Goal: Task Accomplishment & Management: Complete application form

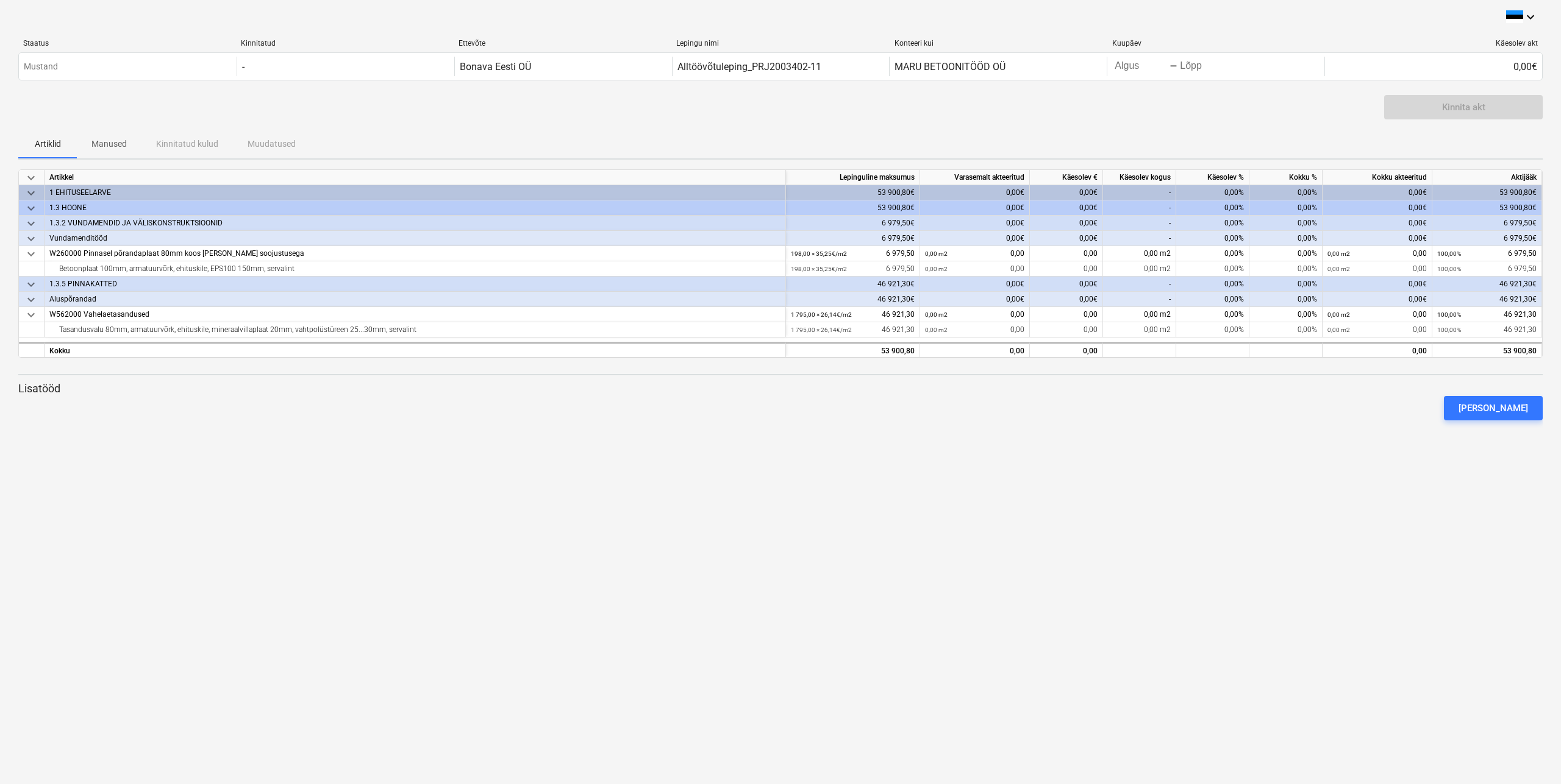
click at [605, 539] on div "keyboard_arrow_down Staatus Kinnitatud Ettevõte Lepingu nimi Konteeri kui Kuupä…" at bounding box center [780, 392] width 1561 height 784
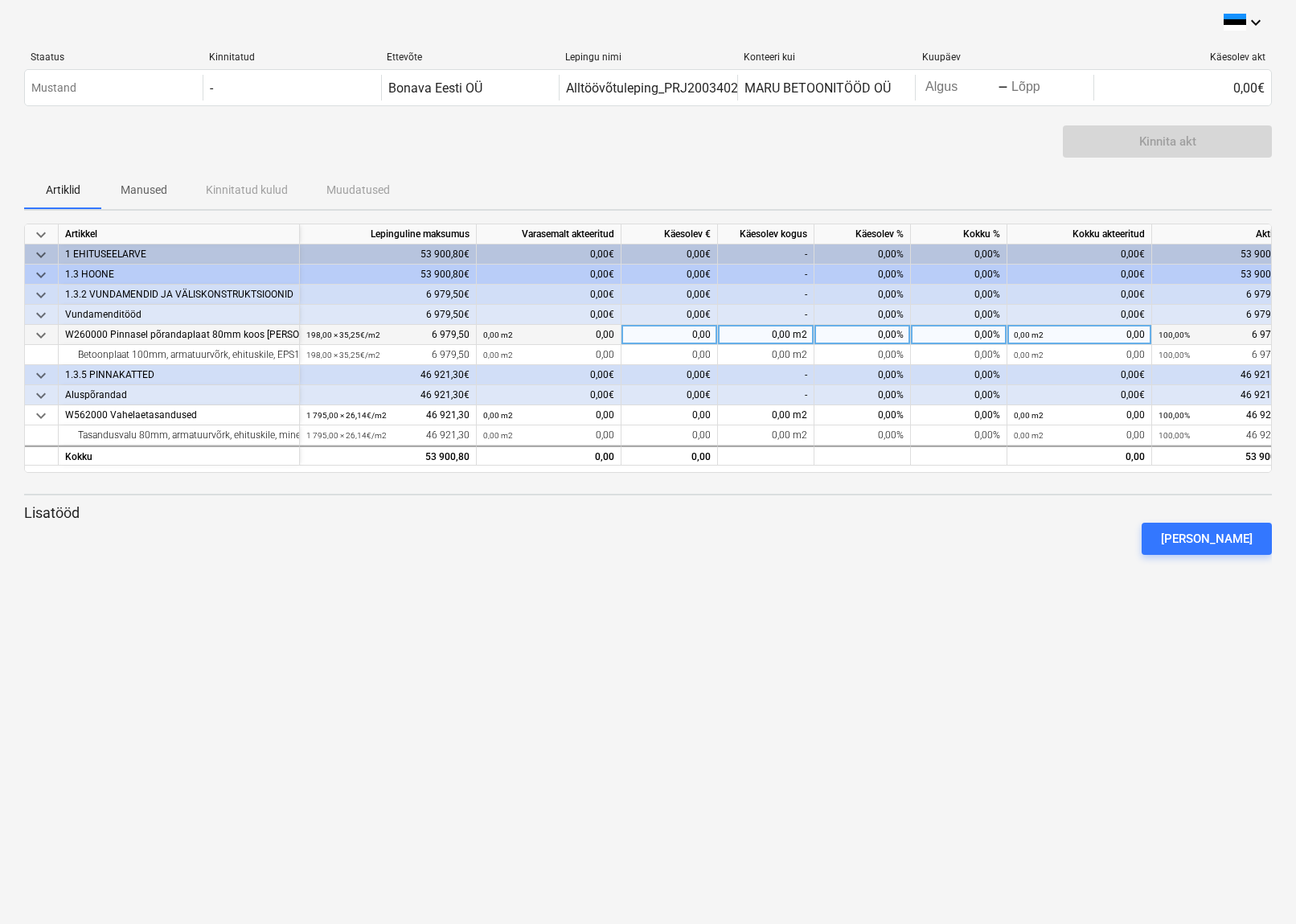
click at [875, 334] on div "0,00%" at bounding box center [863, 335] width 97 height 20
type input "90"
click at [759, 536] on div "[PERSON_NAME]" at bounding box center [647, 539] width 1261 height 45
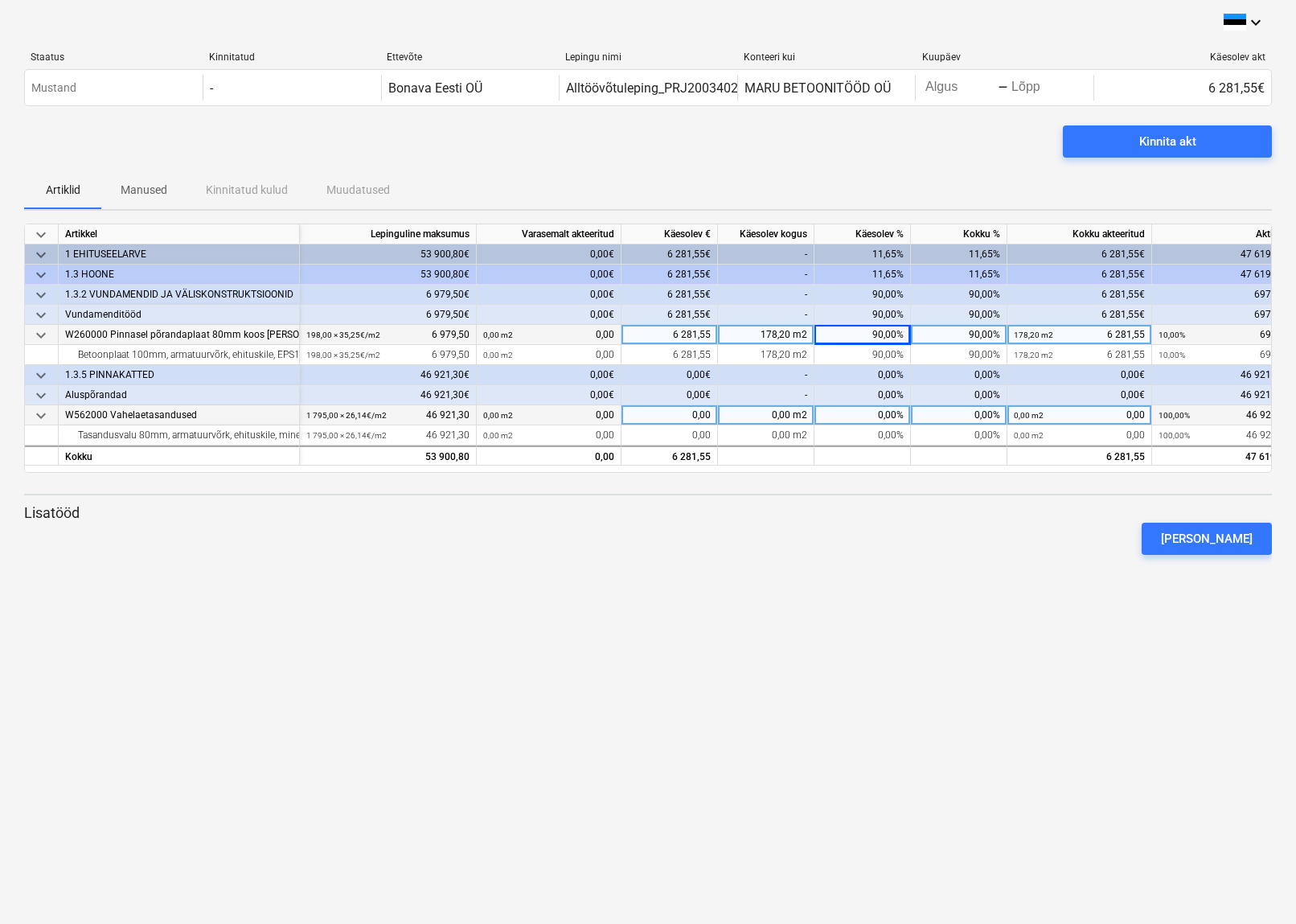
scroll to position [7, 0]
click at [844, 413] on div "0,00%" at bounding box center [863, 414] width 97 height 20
type input "25"
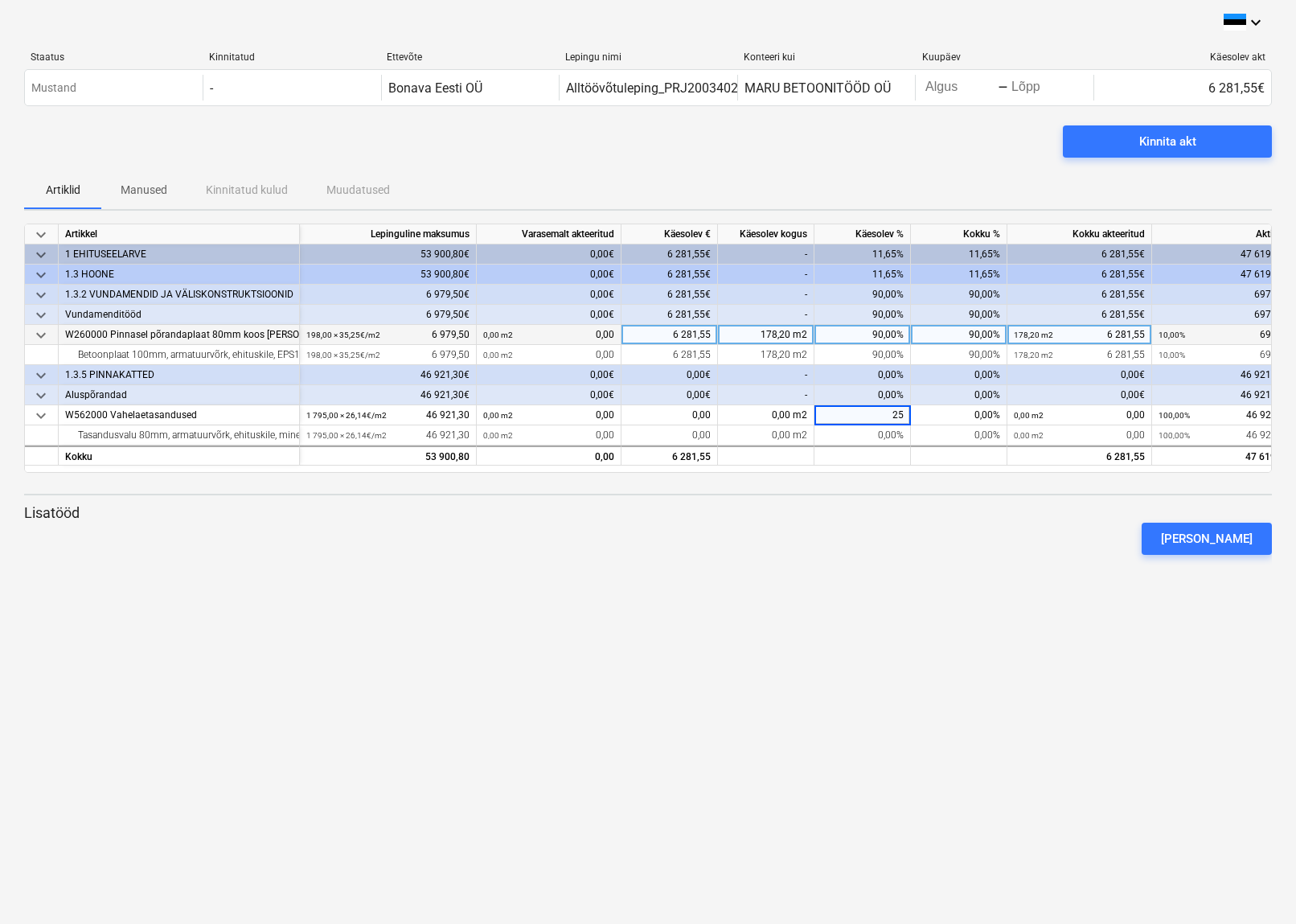
click at [803, 492] on div "keyboard_arrow_down Artikkel Lepinguline [PERSON_NAME] akteeritud Käesolev € Kä…" at bounding box center [648, 395] width 1248 height 344
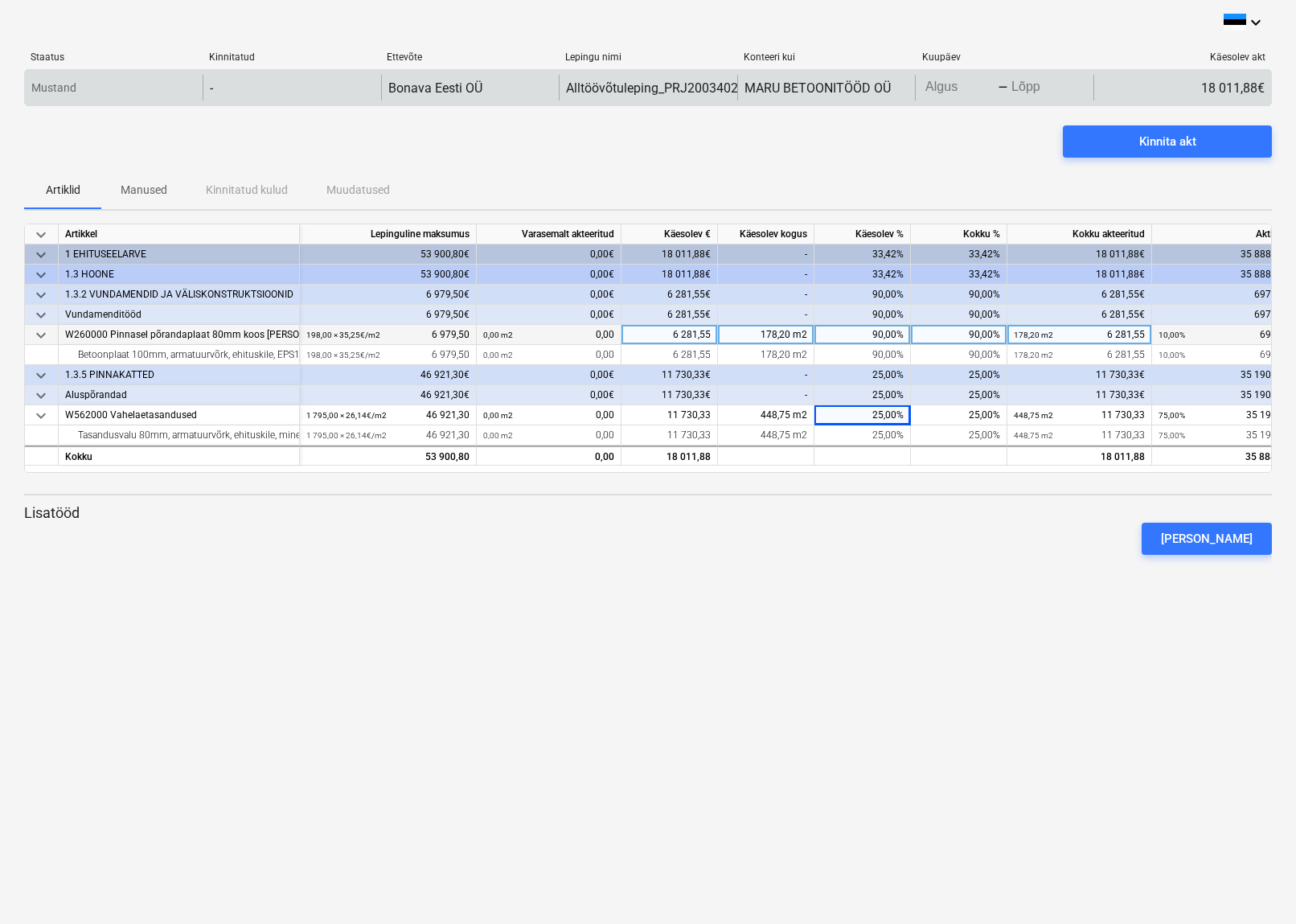
click at [941, 87] on input "Algus" at bounding box center [959, 87] width 75 height 22
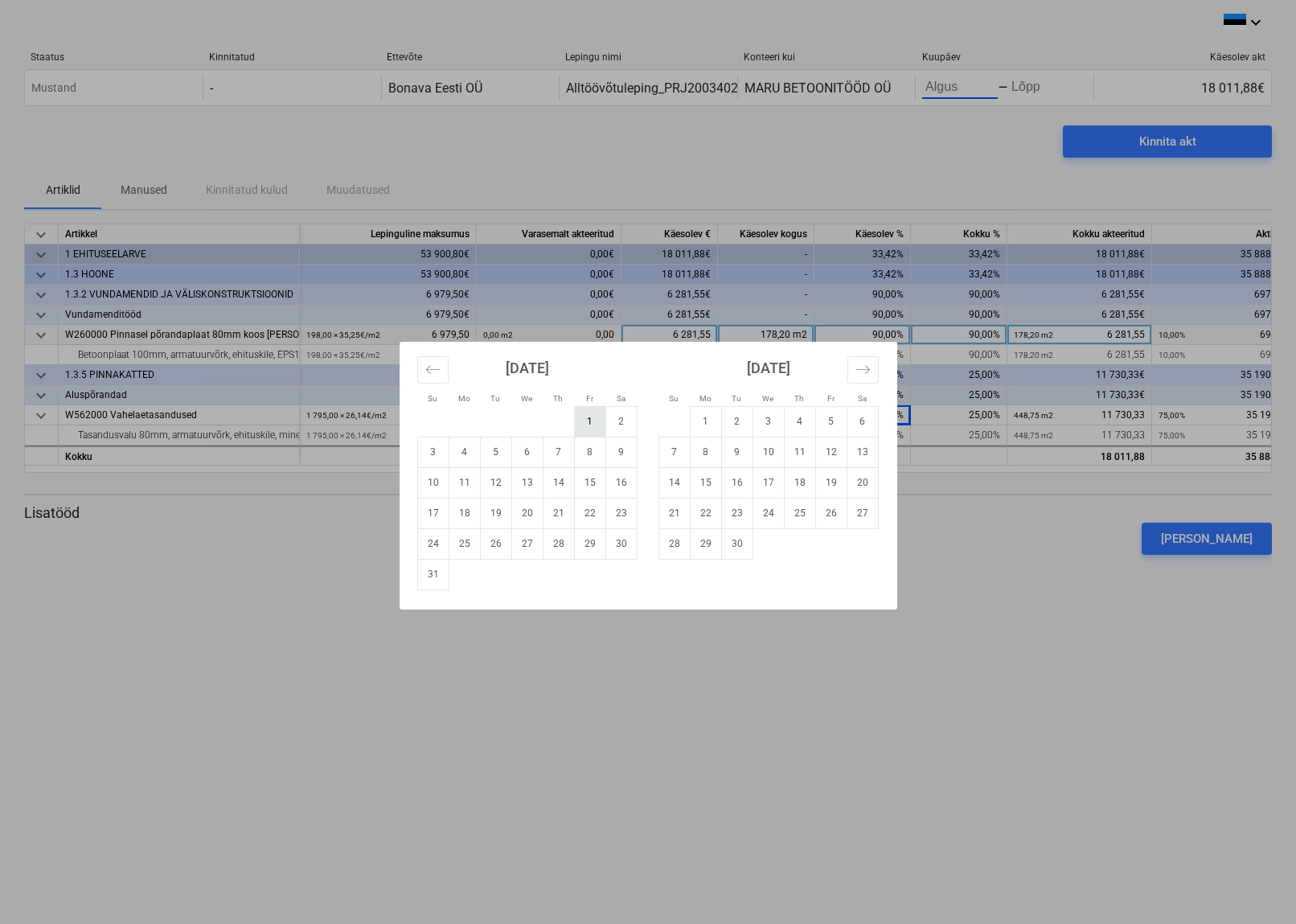
click at [594, 420] on td "1" at bounding box center [590, 420] width 31 height 30
type input "[DATE]"
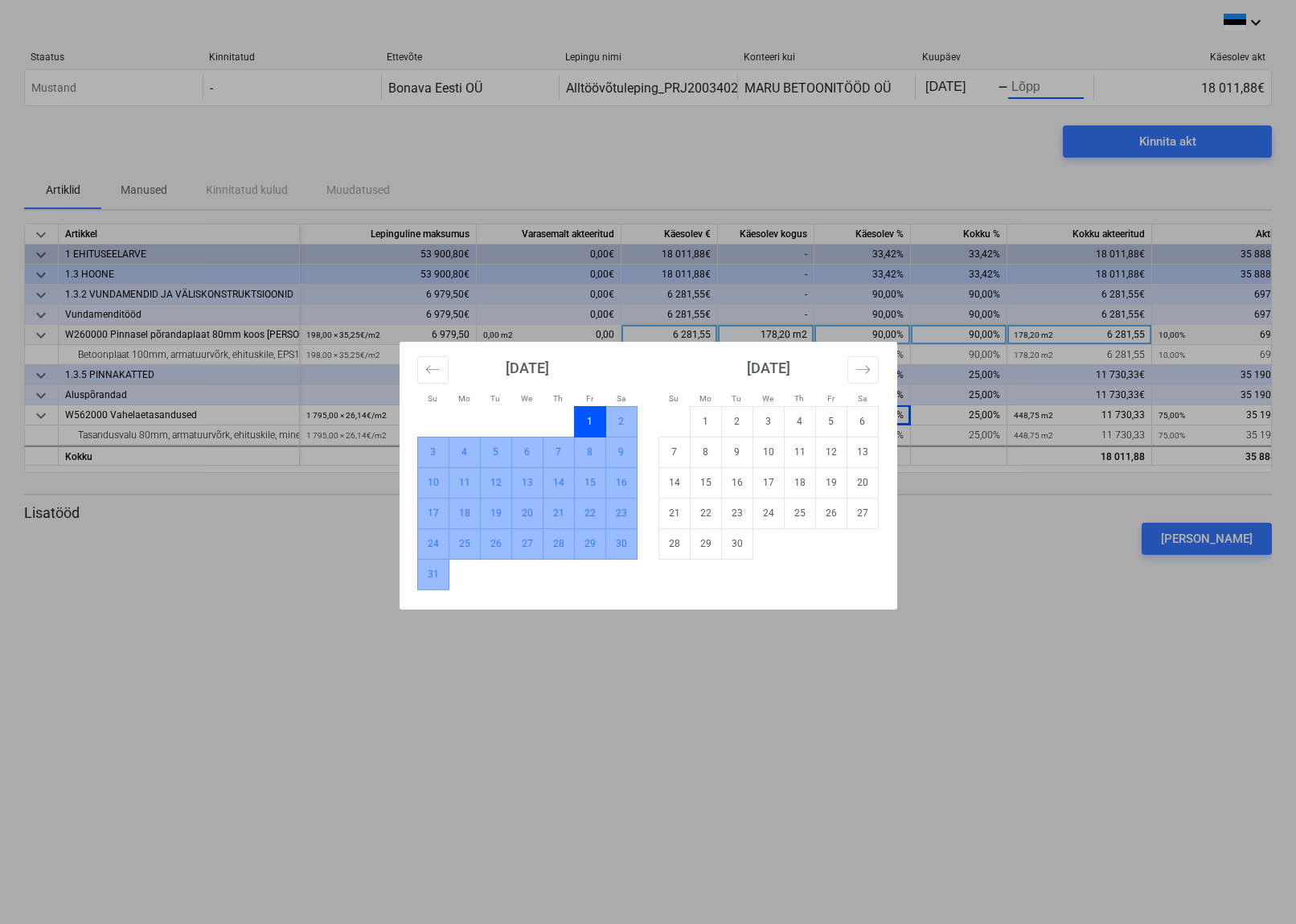
click at [434, 586] on td "31" at bounding box center [433, 574] width 31 height 30
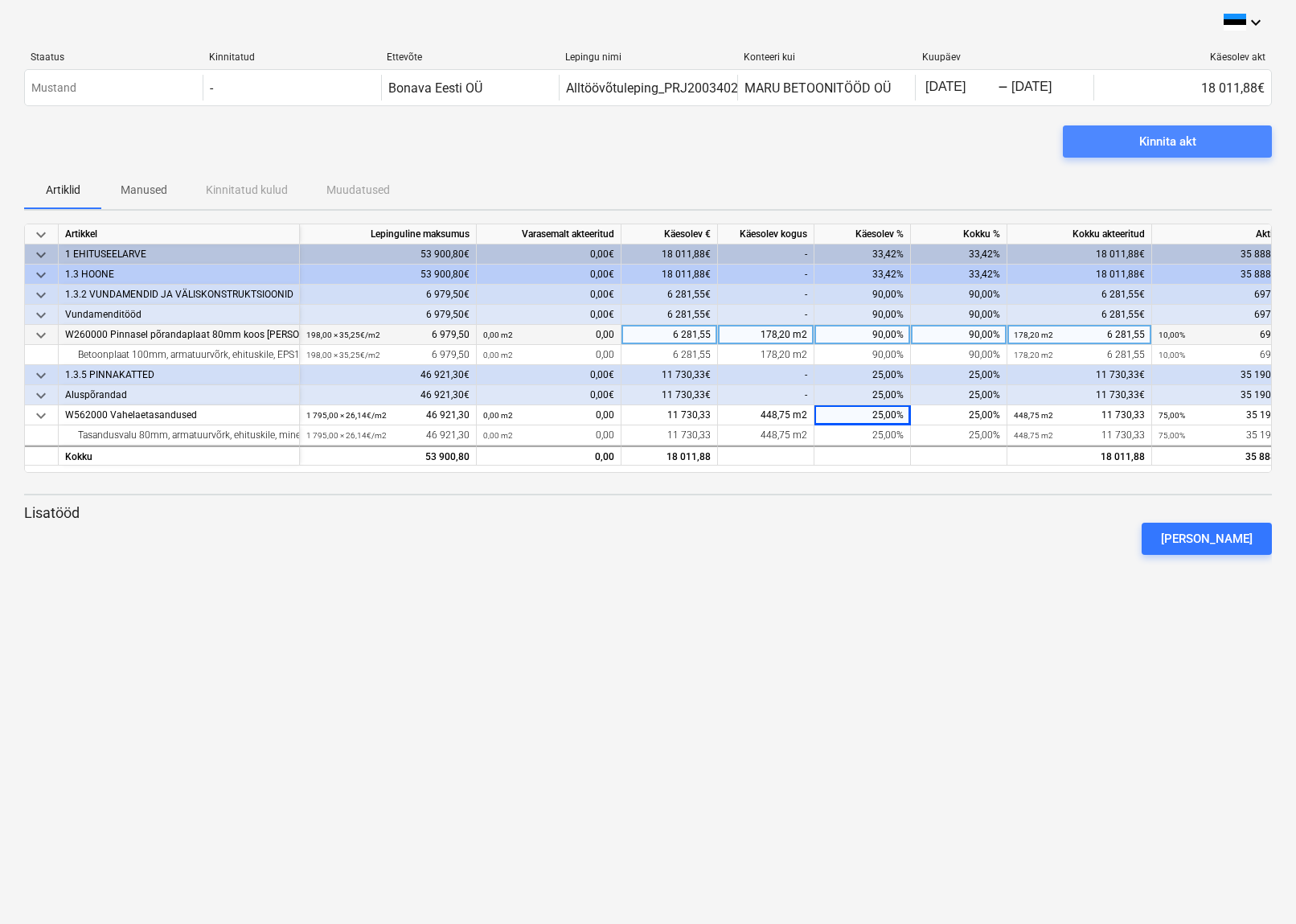
click at [1158, 140] on div "Kinnita akt" at bounding box center [1168, 142] width 57 height 21
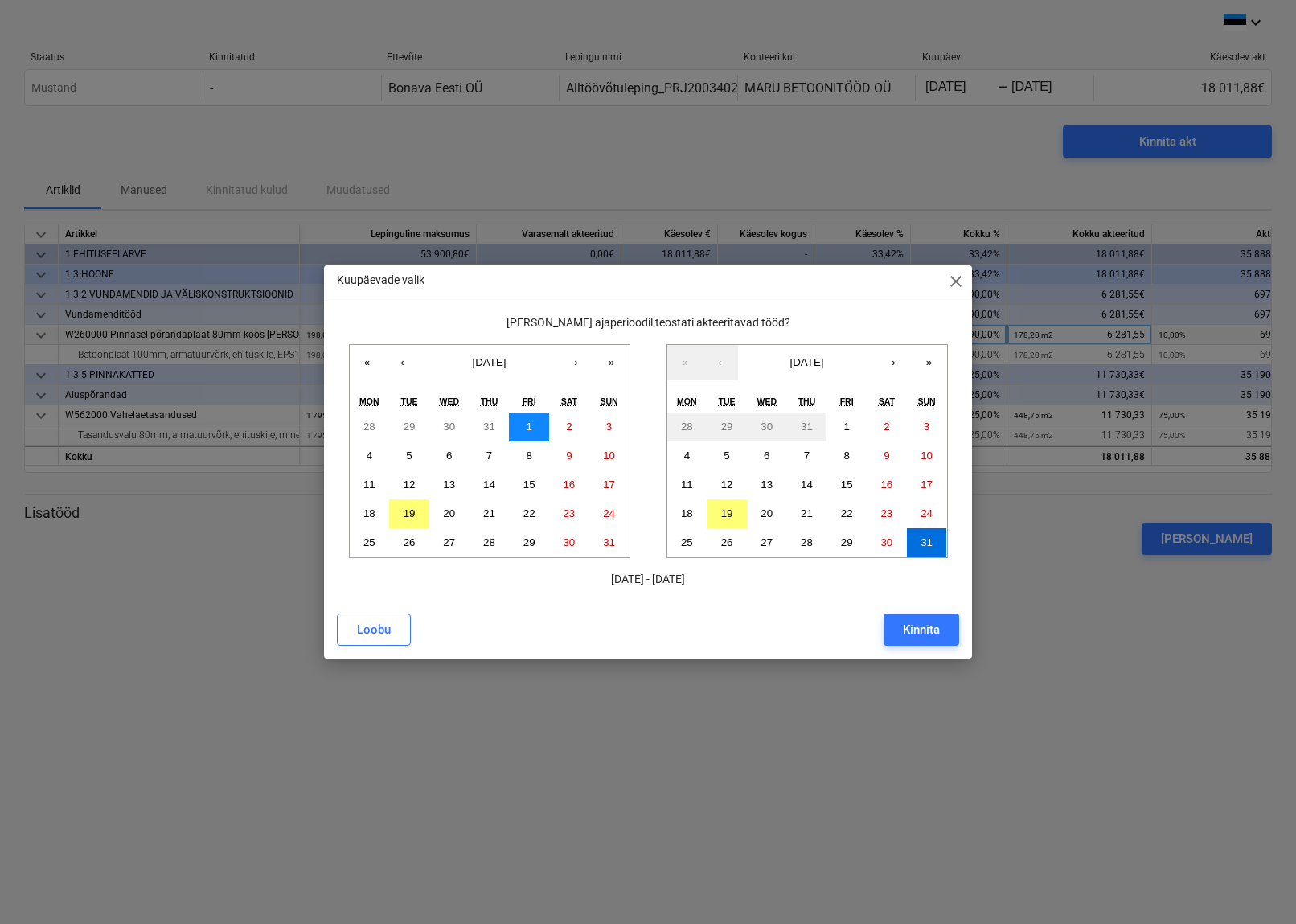
click at [528, 427] on abbr "1" at bounding box center [529, 427] width 6 height 12
click at [919, 626] on div "Kinnita" at bounding box center [921, 630] width 37 height 21
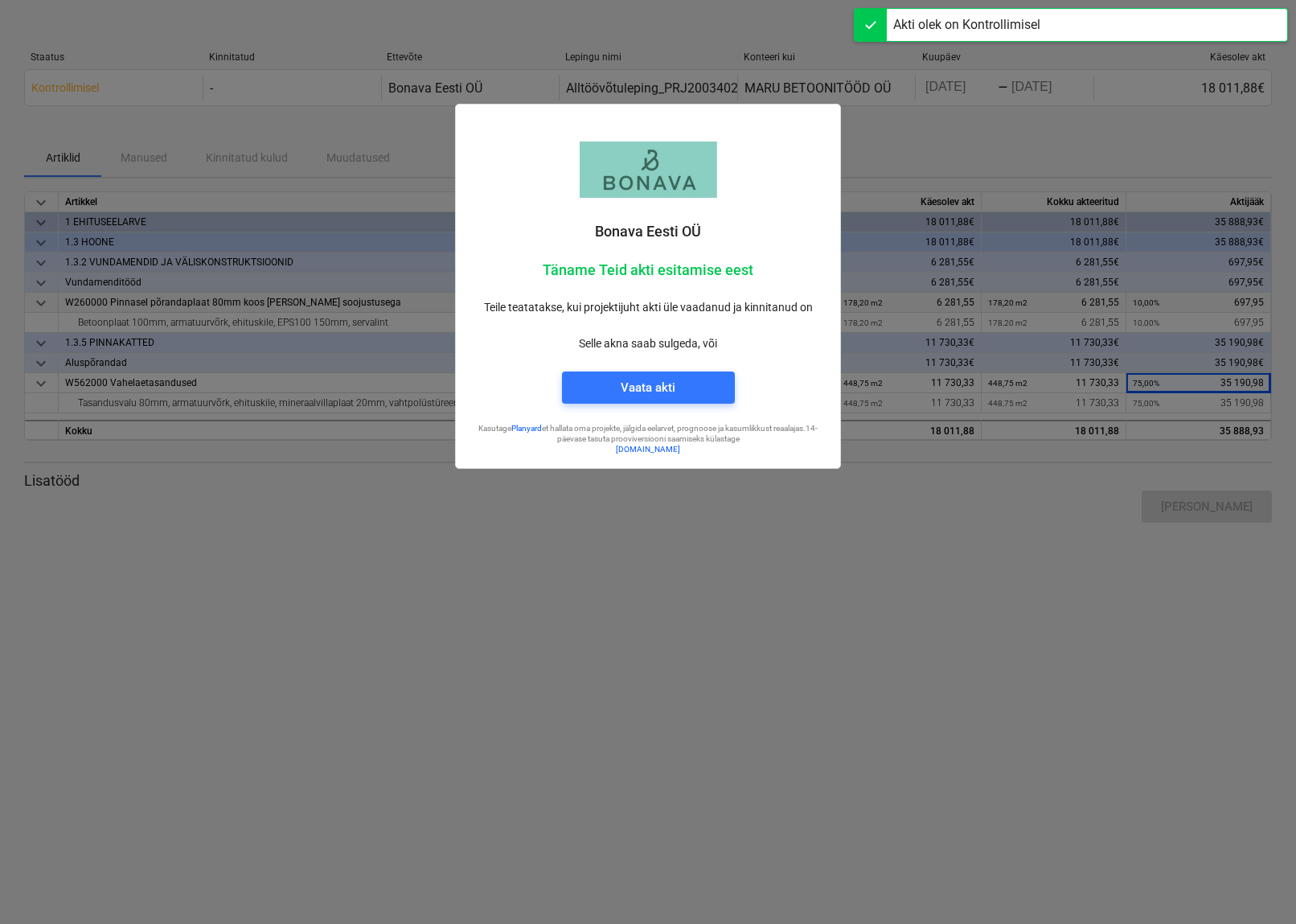
click at [944, 154] on div at bounding box center [648, 462] width 1296 height 924
click at [621, 391] on div "Vaata akti" at bounding box center [648, 388] width 55 height 21
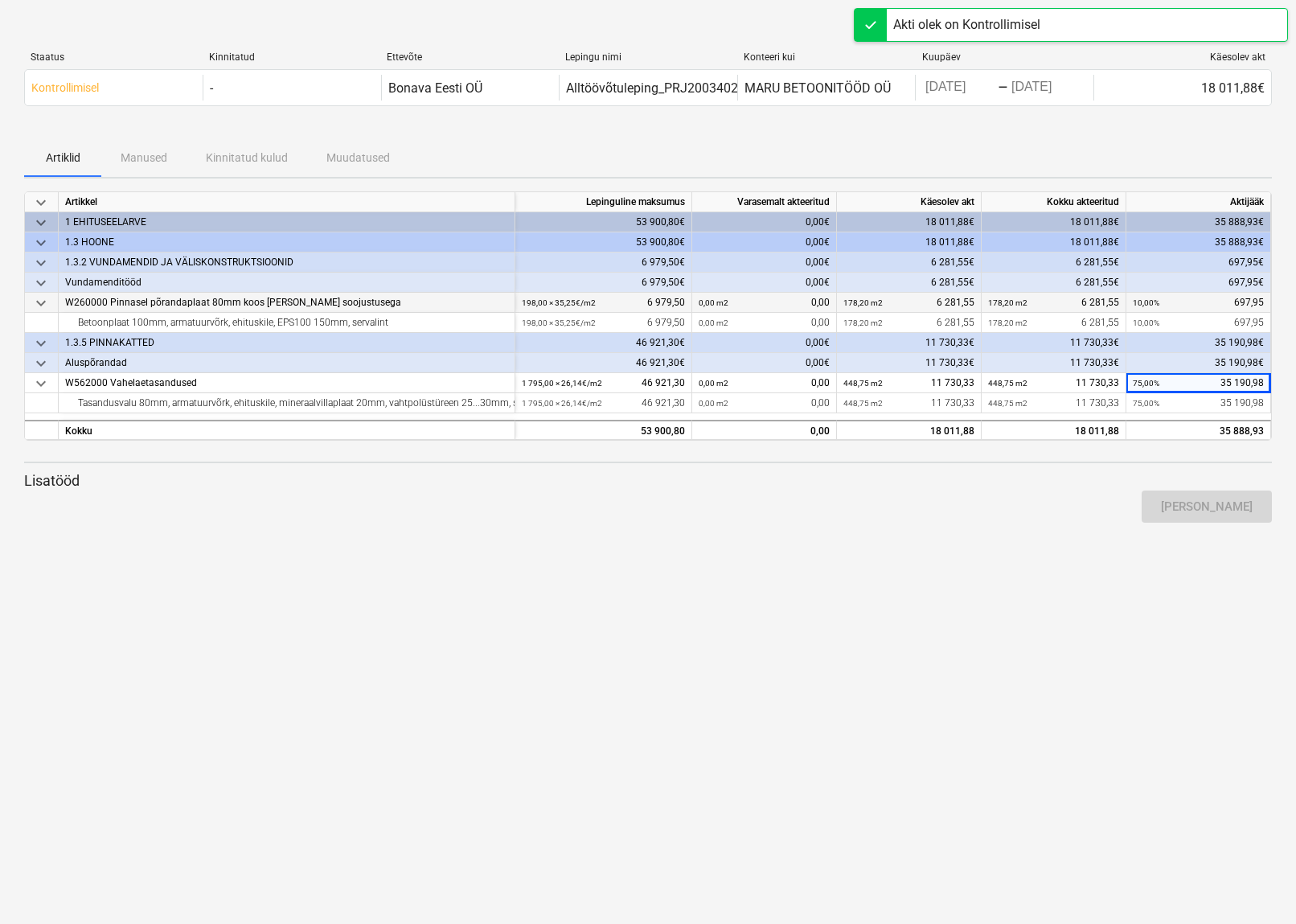
click at [450, 634] on div "keyboard_arrow_down Staatus Kinnitatud Ettevõte Lepingu nimi Konteeri kui Kuupä…" at bounding box center [648, 462] width 1296 height 924
